Goal: Task Accomplishment & Management: Complete application form

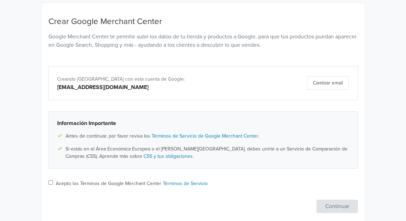
scroll to position [83, 0]
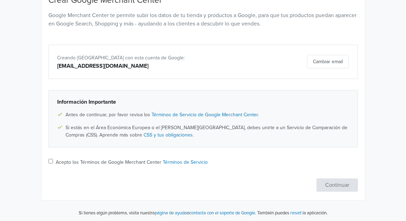
click at [50, 161] on input "Acepto los Términos de Google Merchant Center Términos de Servicio" at bounding box center [51, 161] width 5 height 5
checkbox input "true"
click at [346, 182] on button "Continuar" at bounding box center [338, 184] width 42 height 13
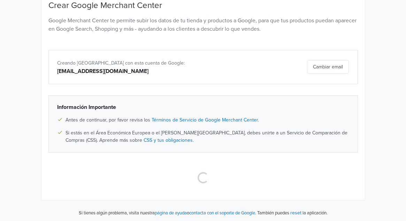
scroll to position [77, 0]
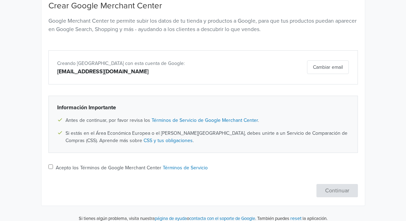
click at [51, 165] on input "Acepto los Términos de Google Merchant Center Términos de Servicio" at bounding box center [51, 166] width 5 height 5
checkbox input "true"
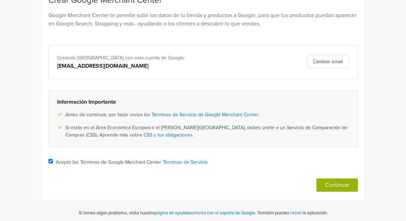
click at [330, 184] on button "Continuar" at bounding box center [338, 184] width 42 height 13
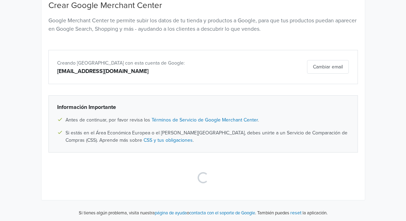
select select "cl"
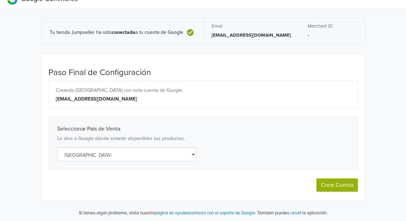
scroll to position [11, 0]
click at [341, 185] on button "Crear Cuenta" at bounding box center [338, 184] width 42 height 13
select select "cl"
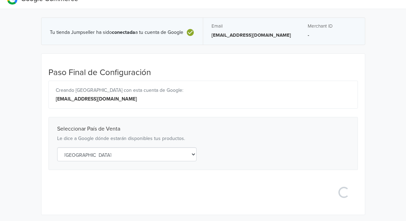
select select "cl"
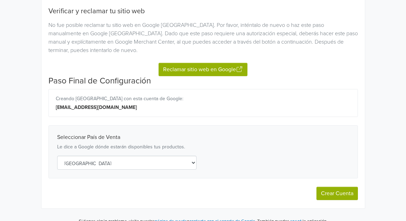
scroll to position [97, 0]
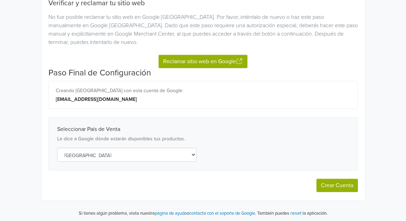
click at [341, 183] on button "Crear Cuenta" at bounding box center [338, 185] width 42 height 13
select select "cl"
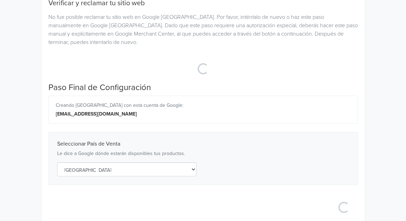
select select "cl"
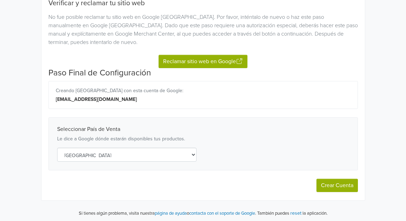
click at [194, 65] on button "Reclamar sitio web en Google" at bounding box center [203, 61] width 89 height 13
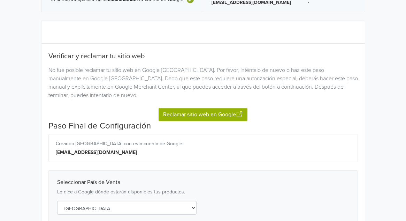
scroll to position [0, 0]
